Goal: Task Accomplishment & Management: Use online tool/utility

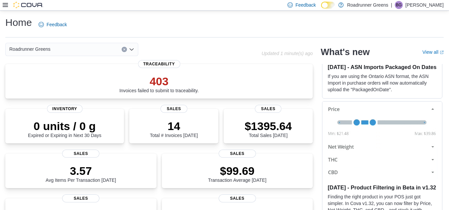
scroll to position [75, 0]
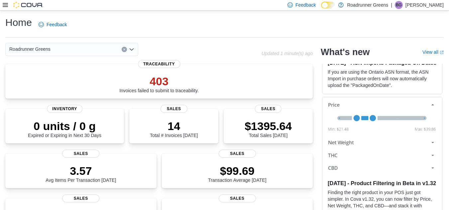
click at [7, 5] on icon at bounding box center [5, 5] width 5 height 4
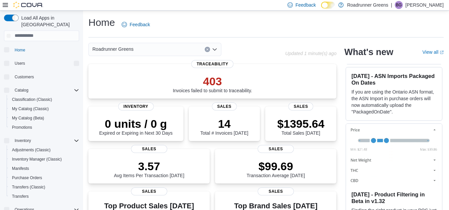
scroll to position [81, 0]
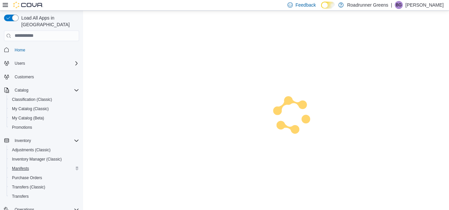
click at [14, 166] on span "Manifests" at bounding box center [20, 168] width 17 height 5
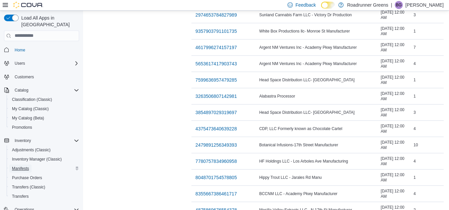
scroll to position [649, 0]
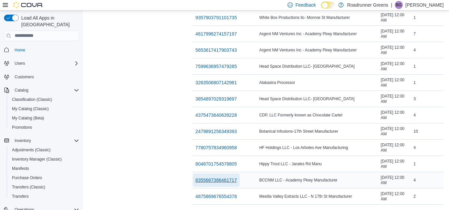
click at [195, 177] on span "8355667386461717" at bounding box center [216, 180] width 42 height 7
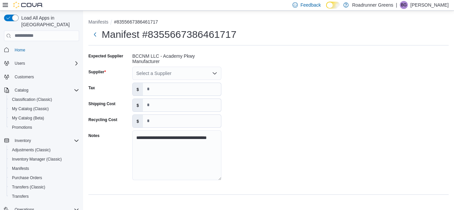
click at [164, 73] on div "Select a Supplier" at bounding box center [176, 73] width 89 height 13
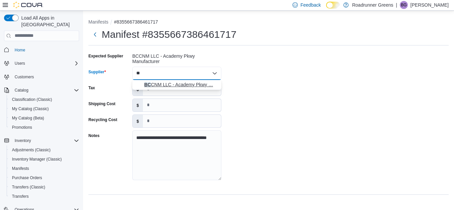
type input "**"
click at [145, 87] on span "BC CNM LLC - Academy Pkwy … BCCNM LLC - Academy Pkwy Manufacturer" at bounding box center [180, 84] width 73 height 7
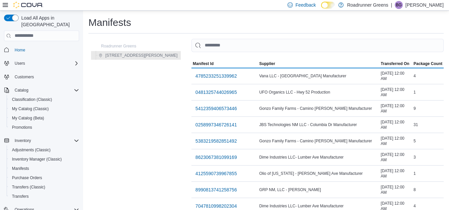
scroll to position [649, 0]
